Goal: Information Seeking & Learning: Find contact information

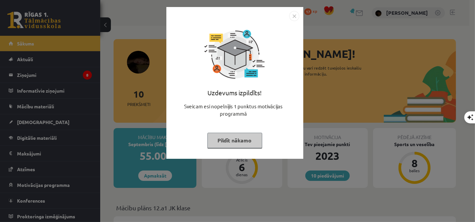
click at [246, 136] on button "Pildīt nākamo" at bounding box center [234, 140] width 55 height 15
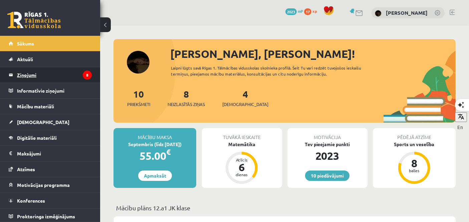
click at [33, 75] on legend "Ziņojumi 8" at bounding box center [54, 74] width 75 height 15
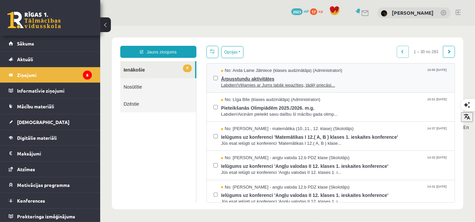
click at [291, 79] on span "Ārpusstundu aktivitātes" at bounding box center [334, 77] width 227 height 8
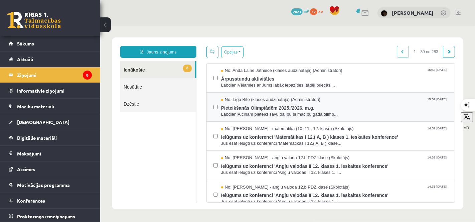
click at [276, 112] on span "Labdien!Aicinām pieteikt savu dalību šī mācību gada olimp..." at bounding box center [334, 114] width 227 height 6
click at [269, 112] on span "Labdien!Aicinām pieteikt savu dalību šī mācību gada olimp..." at bounding box center [334, 114] width 227 height 6
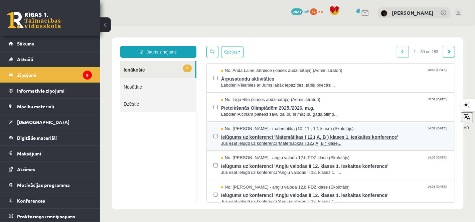
click at [236, 133] on span "Ielūgums uz konferenci 'Matemātikas I 12.( A, B ) klases 1. ieskaites konferenc…" at bounding box center [334, 136] width 227 height 8
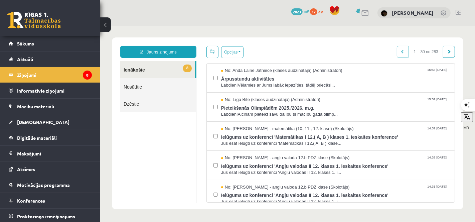
scroll to position [121, 0]
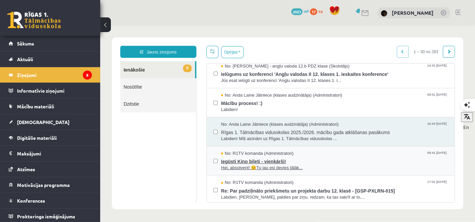
click at [265, 164] on span "Hei, absolvent! 😊Tu jau esi devies tālāk..." at bounding box center [334, 167] width 227 height 6
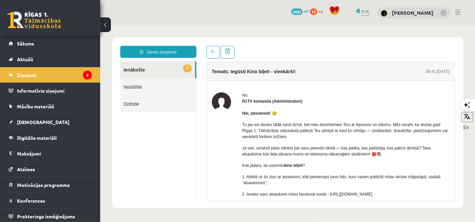
scroll to position [0, 0]
click at [36, 102] on link "Mācību materiāli" at bounding box center [50, 106] width 83 height 15
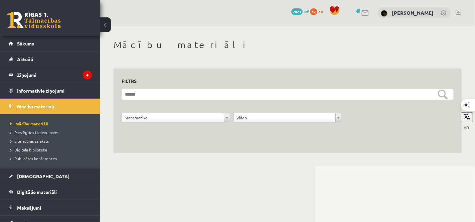
drag, startPoint x: 475, startPoint y: 57, endPoint x: 475, endPoint y: 72, distance: 14.4
click at [475, 72] on div "**********" at bounding box center [287, 96] width 375 height 141
click at [35, 78] on legend "Ziņojumi 4" at bounding box center [54, 74] width 75 height 15
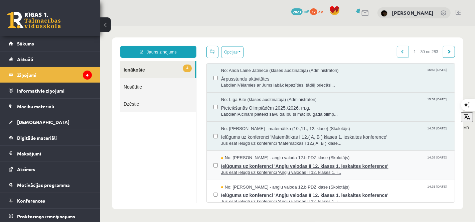
click at [287, 162] on span "Ielūgums uz konferenci 'Angļu valodas II 12. klases 1. ieskaites konference'" at bounding box center [334, 165] width 227 height 8
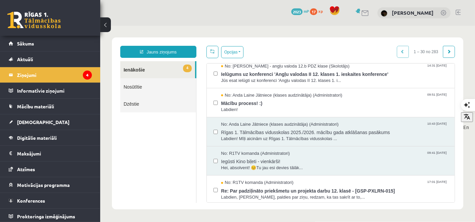
scroll to position [242, 0]
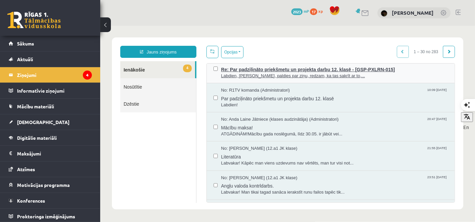
click at [284, 72] on span "Labdien, [PERSON_NAME], paldies par ziņu, redzam, ka tas sakrīt ar to,..." at bounding box center [334, 75] width 227 height 6
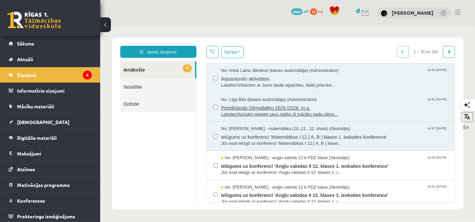
scroll to position [0, 0]
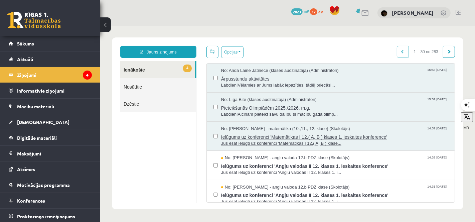
click at [250, 135] on span "Ielūgums uz konferenci 'Matemātikas I 12.( A, B ) klases 1. ieskaites konferenc…" at bounding box center [334, 136] width 227 height 8
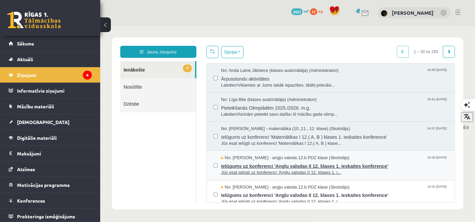
click at [318, 162] on span "Ielūgums uz konferenci 'Angļu valodas II 12. klases 1. ieskaites konference'" at bounding box center [334, 165] width 227 height 8
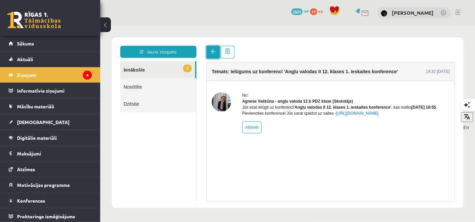
click at [210, 54] on link at bounding box center [212, 51] width 13 height 13
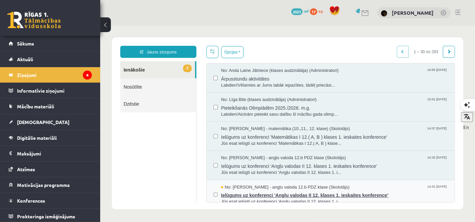
click at [303, 190] on span "Ielūgums uz konferenci 'Angļu valodas II 12. klases 1. ieskaites konference'" at bounding box center [334, 194] width 227 height 8
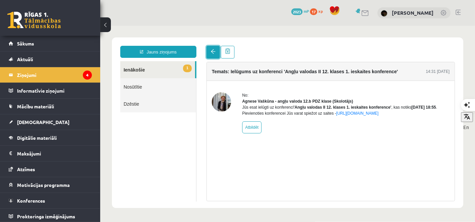
click at [208, 52] on link at bounding box center [212, 51] width 13 height 13
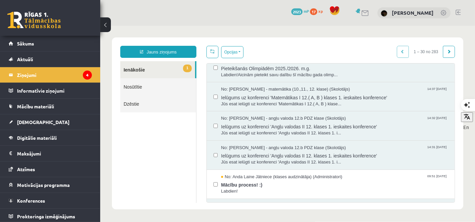
scroll to position [78, 0]
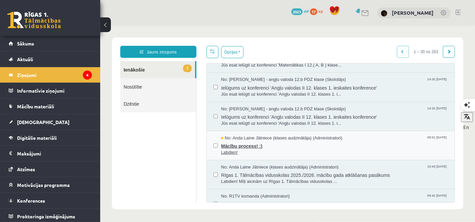
click at [349, 149] on span "Labdien!" at bounding box center [334, 152] width 227 height 6
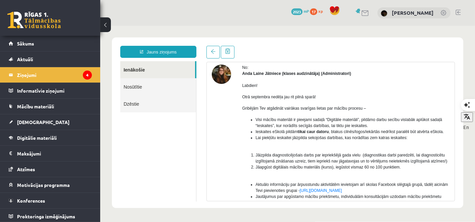
scroll to position [0, 0]
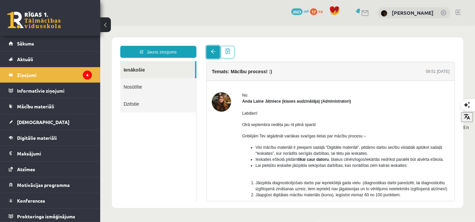
click at [209, 54] on link at bounding box center [212, 51] width 13 height 13
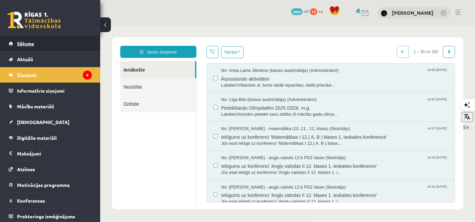
click at [29, 41] on span "Sākums" at bounding box center [25, 43] width 17 height 6
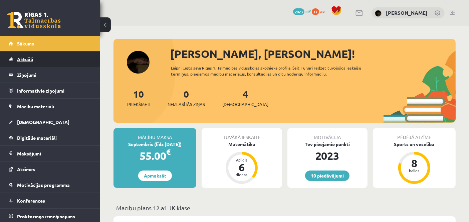
click at [29, 58] on span "Aktuāli" at bounding box center [25, 59] width 16 height 6
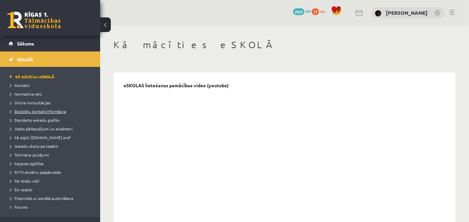
click at [32, 111] on span "Skolotāju kontaktinformācija" at bounding box center [38, 111] width 56 height 5
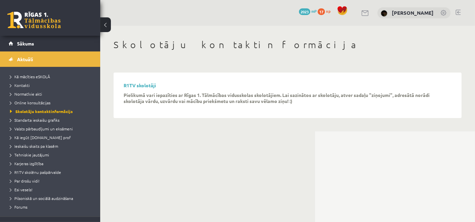
click at [31, 134] on li "Kā iegūt [DOMAIN_NAME] prof" at bounding box center [52, 137] width 84 height 9
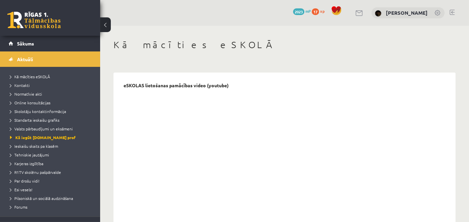
click at [455, 13] on div "10 Dāvanas 2023 mP 17 xp Beāte Kitija Anaņko" at bounding box center [284, 13] width 369 height 26
click at [452, 12] on link at bounding box center [452, 12] width 5 height 5
